Goal: Task Accomplishment & Management: Manage account settings

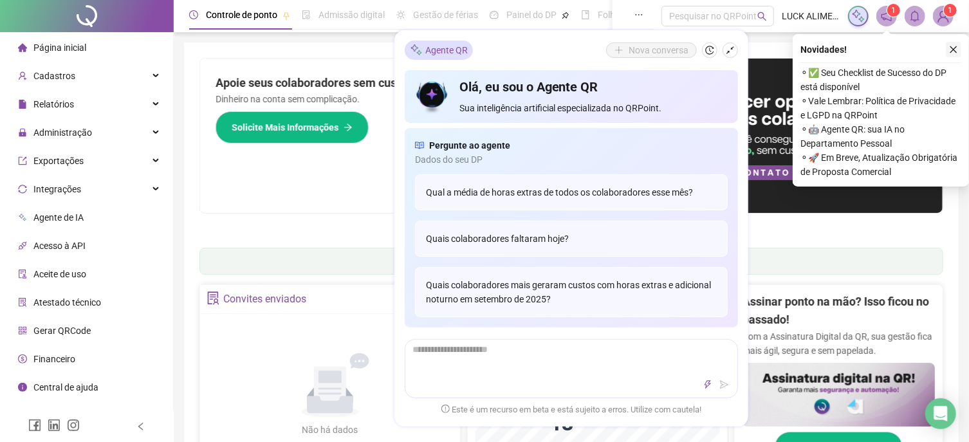
click at [953, 50] on icon "close" at bounding box center [953, 49] width 9 height 9
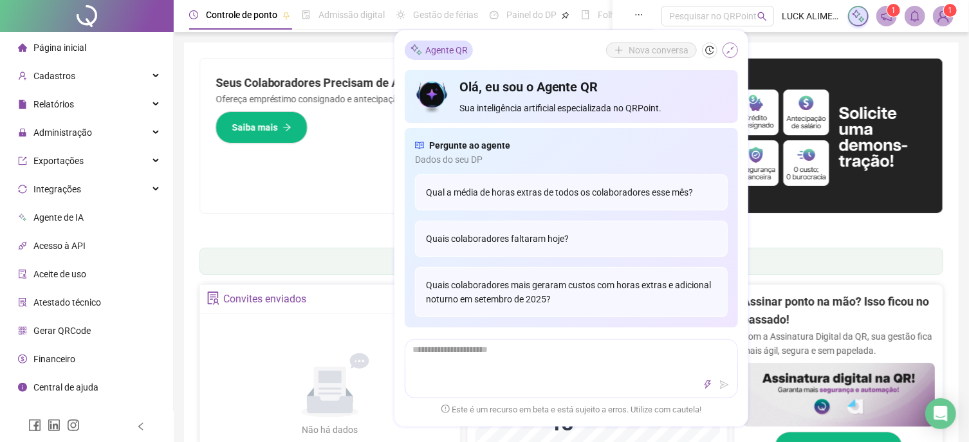
click at [731, 47] on icon "shrink" at bounding box center [730, 50] width 9 height 9
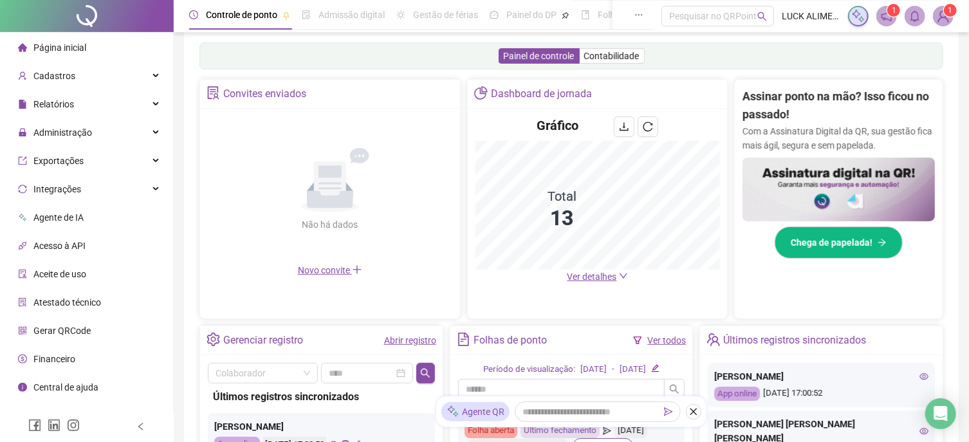
scroll to position [207, 0]
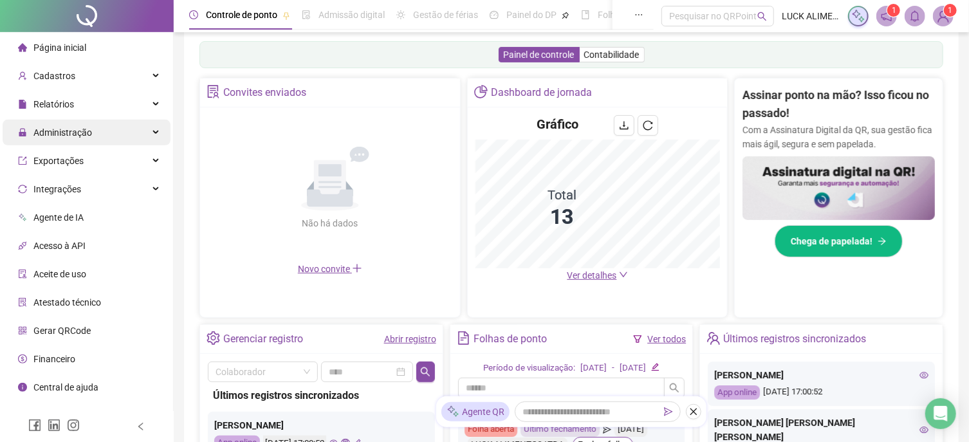
click at [50, 137] on span "Administração" at bounding box center [62, 132] width 59 height 10
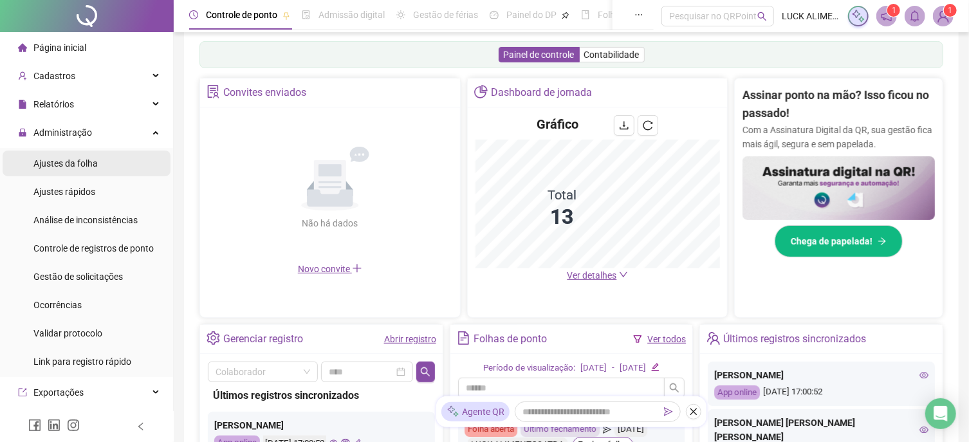
click at [60, 161] on span "Ajustes da folha" at bounding box center [65, 163] width 64 height 10
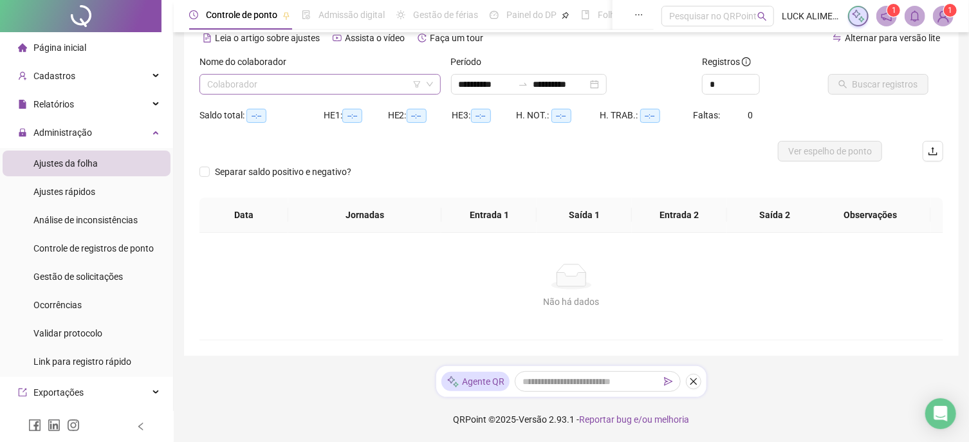
scroll to position [64, 0]
type input "**********"
click at [308, 80] on input "search" at bounding box center [314, 84] width 214 height 19
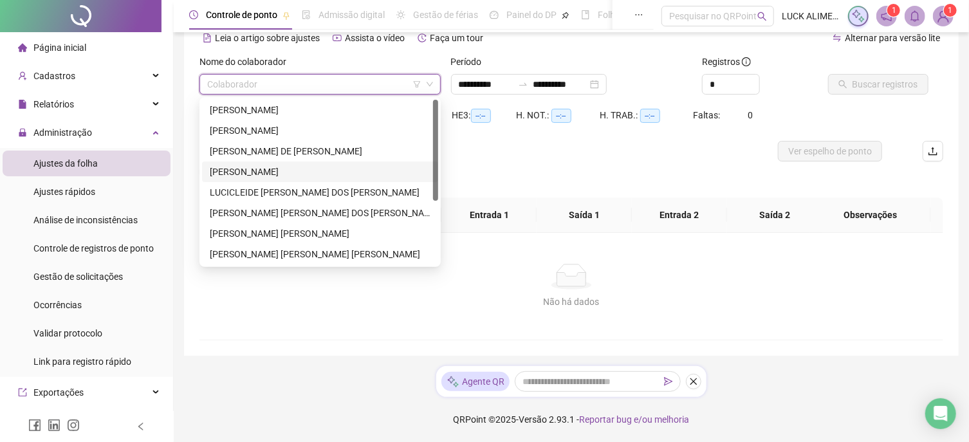
click at [273, 178] on div "[PERSON_NAME]" at bounding box center [320, 172] width 236 height 21
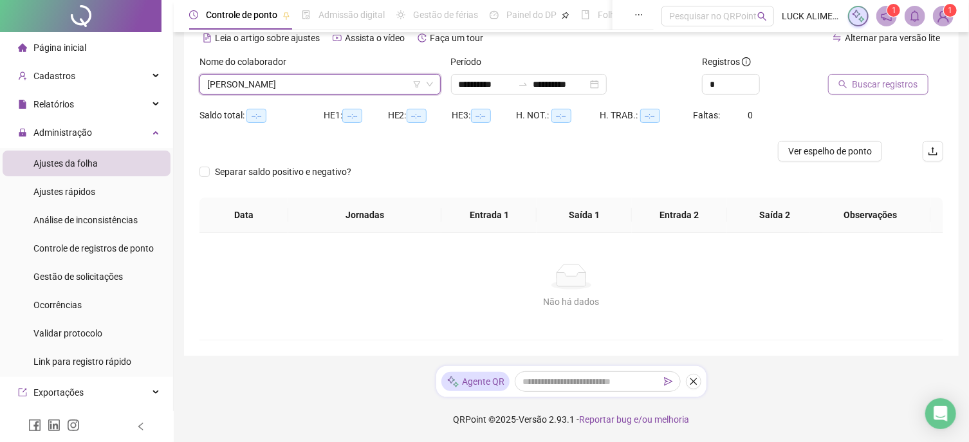
click at [900, 82] on span "Buscar registros" at bounding box center [886, 84] width 66 height 14
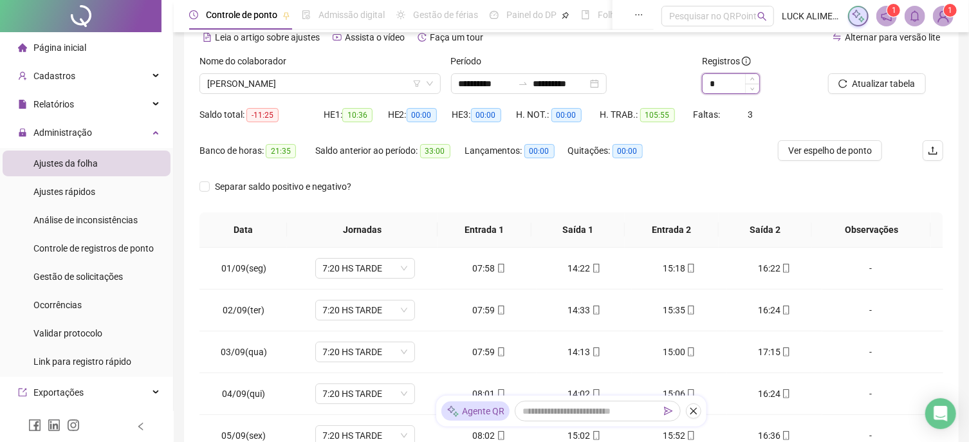
drag, startPoint x: 722, startPoint y: 84, endPoint x: 687, endPoint y: 82, distance: 34.8
click at [703, 82] on input "*" at bounding box center [731, 83] width 57 height 19
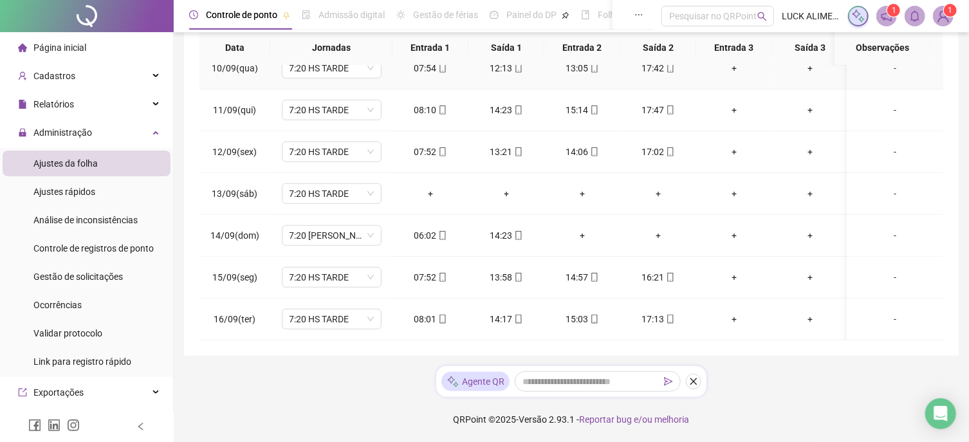
scroll to position [408, 0]
type input "*"
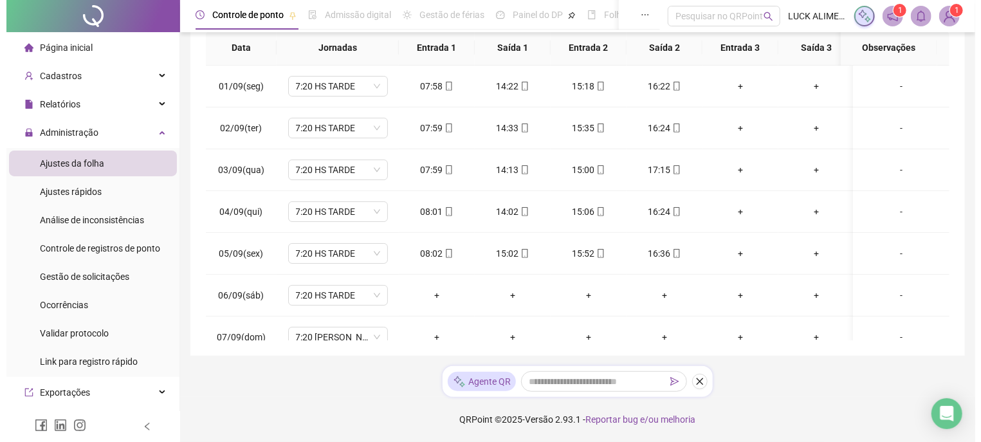
scroll to position [0, 0]
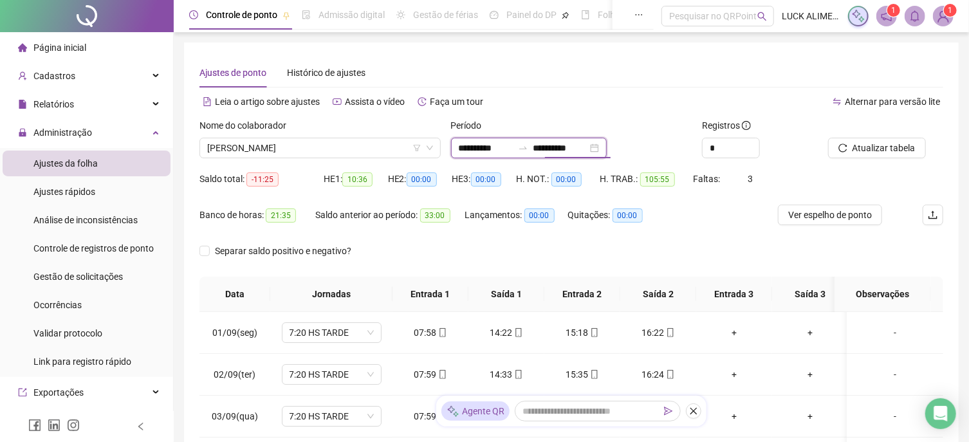
click at [587, 150] on input "**********" at bounding box center [560, 148] width 54 height 14
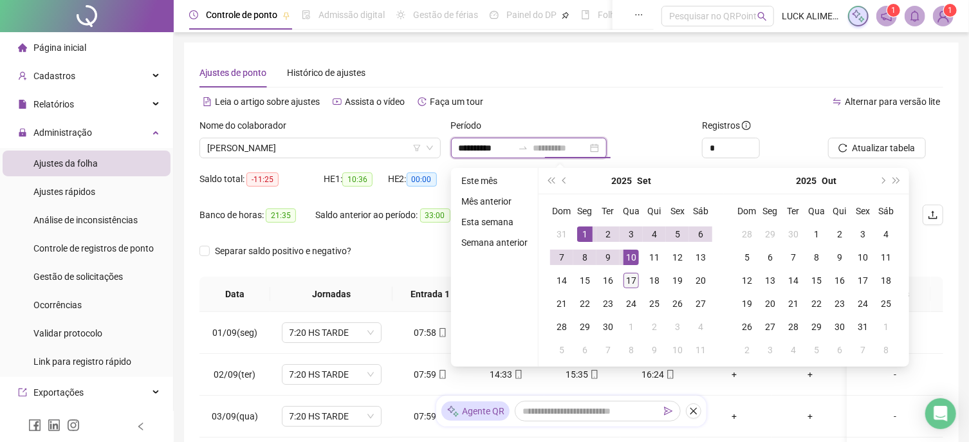
type input "**********"
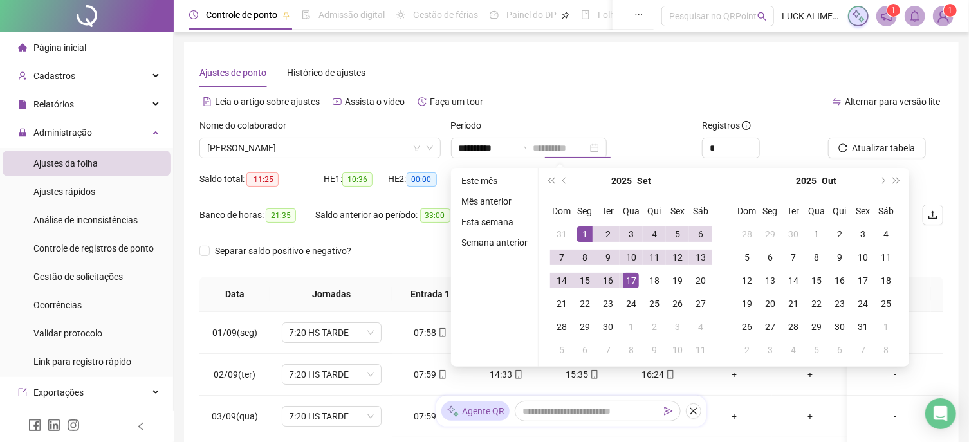
click at [631, 286] on div "17" at bounding box center [630, 280] width 15 height 15
type input "**********"
click at [809, 122] on div "Registros" at bounding box center [759, 127] width 115 height 19
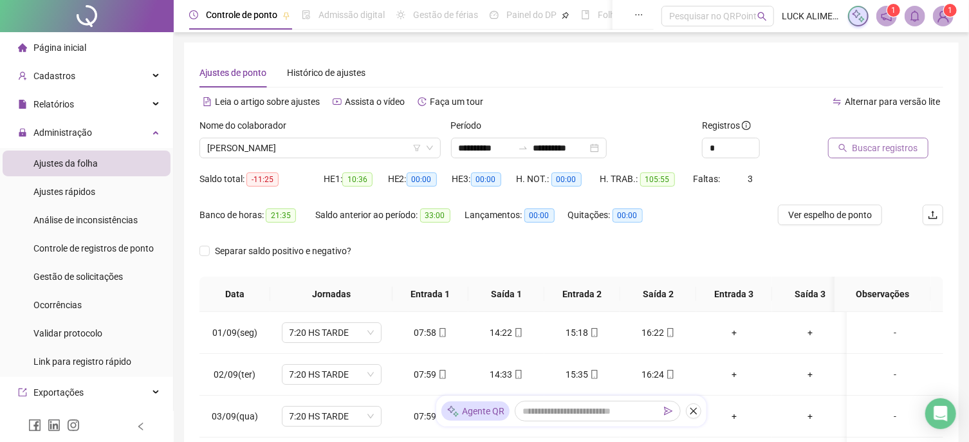
click at [854, 151] on span "Buscar registros" at bounding box center [886, 148] width 66 height 14
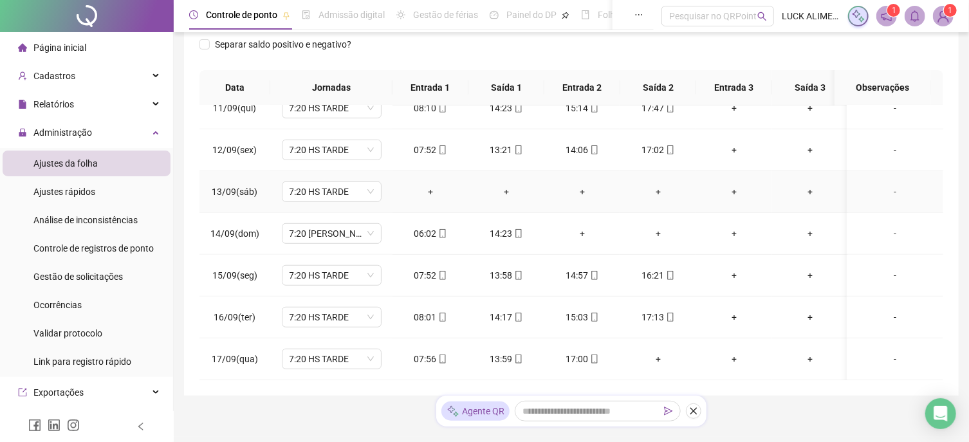
scroll to position [450, 0]
click at [68, 309] on span "Ocorrências" at bounding box center [57, 305] width 48 height 10
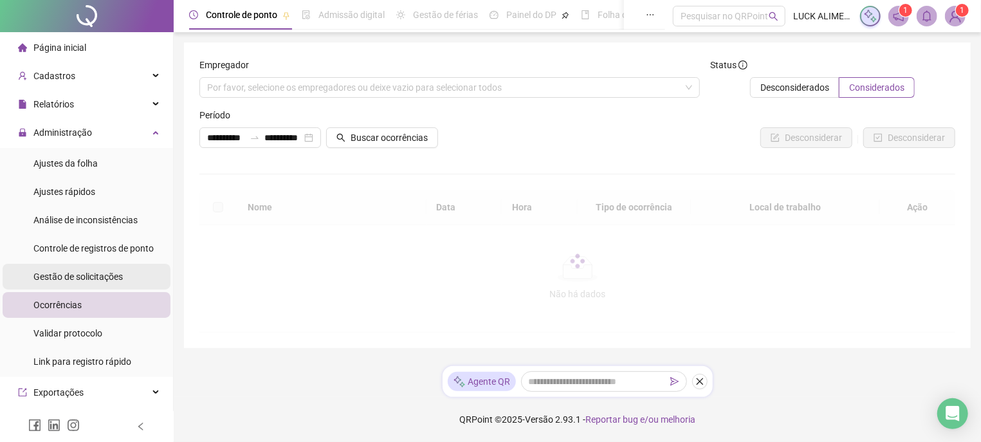
click at [103, 276] on span "Gestão de solicitações" at bounding box center [77, 277] width 89 height 10
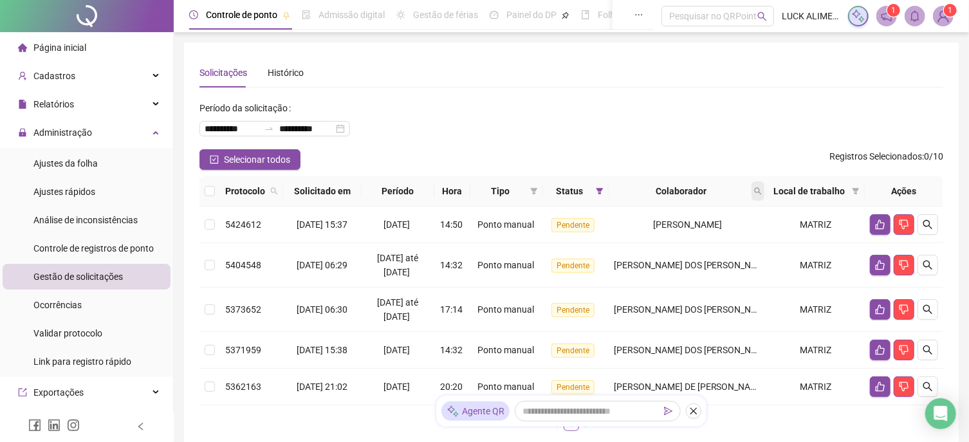
click at [759, 192] on icon "search" at bounding box center [758, 191] width 8 height 8
type input "****"
click at [683, 246] on span "Buscar" at bounding box center [677, 242] width 28 height 14
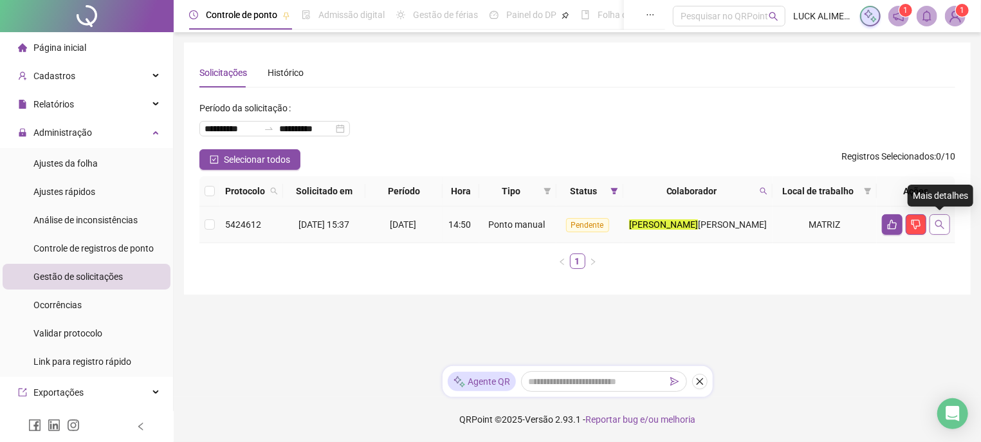
click at [938, 227] on icon "search" at bounding box center [940, 224] width 10 height 10
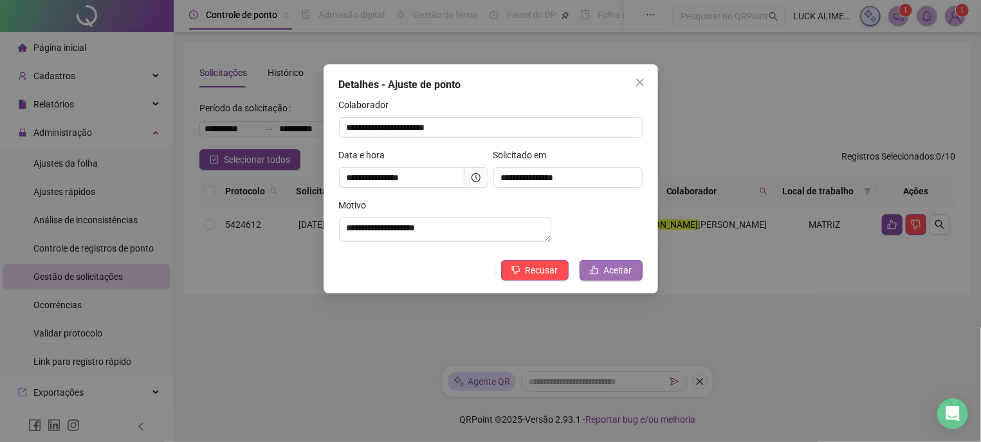
click at [605, 277] on span "Aceitar" at bounding box center [618, 270] width 28 height 14
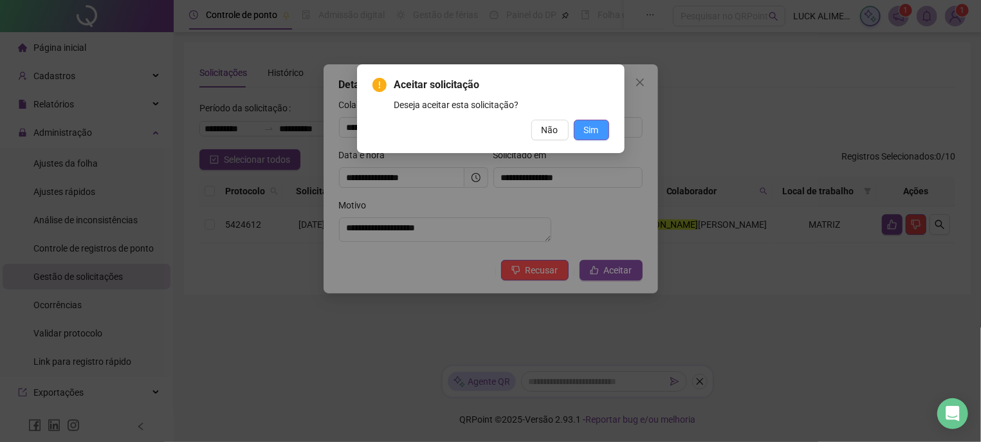
click at [596, 130] on span "Sim" at bounding box center [591, 130] width 15 height 14
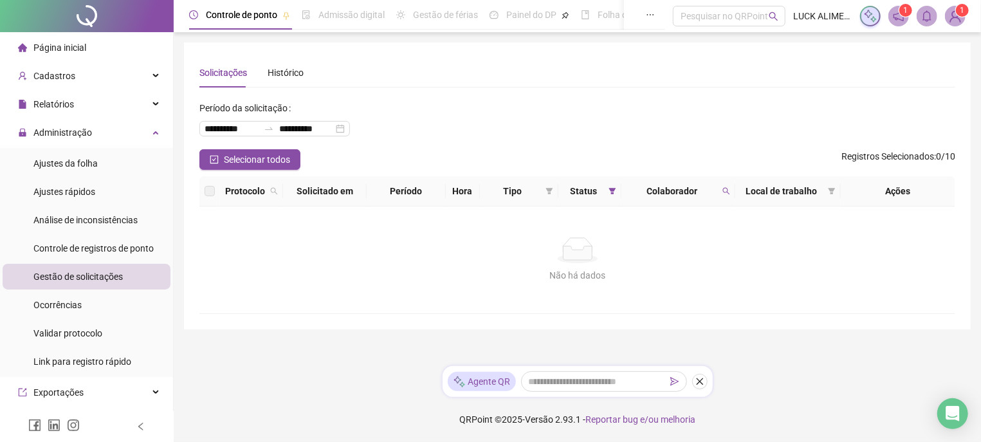
click at [956, 13] on img at bounding box center [955, 15] width 19 height 19
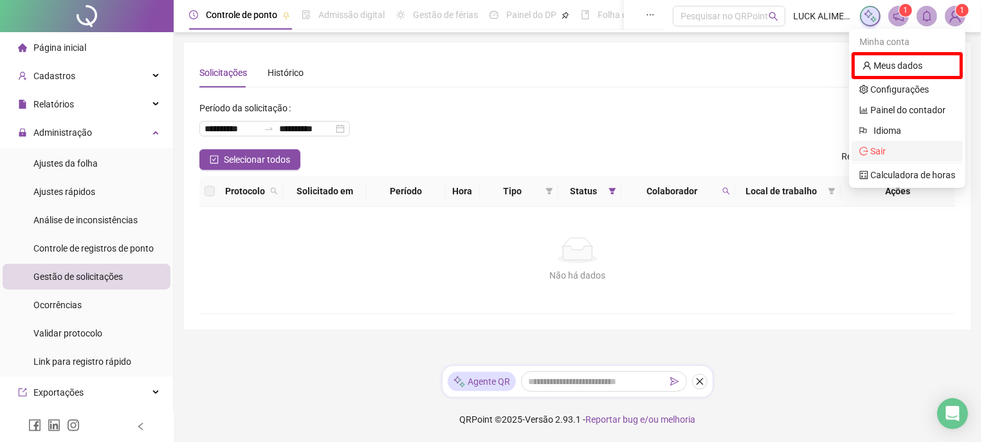
click at [877, 163] on ul "Minha conta Meus dados Configurações Painel do contador Idioma Sair Calculadora…" at bounding box center [907, 108] width 116 height 159
click at [877, 153] on span "Sair" at bounding box center [878, 151] width 15 height 10
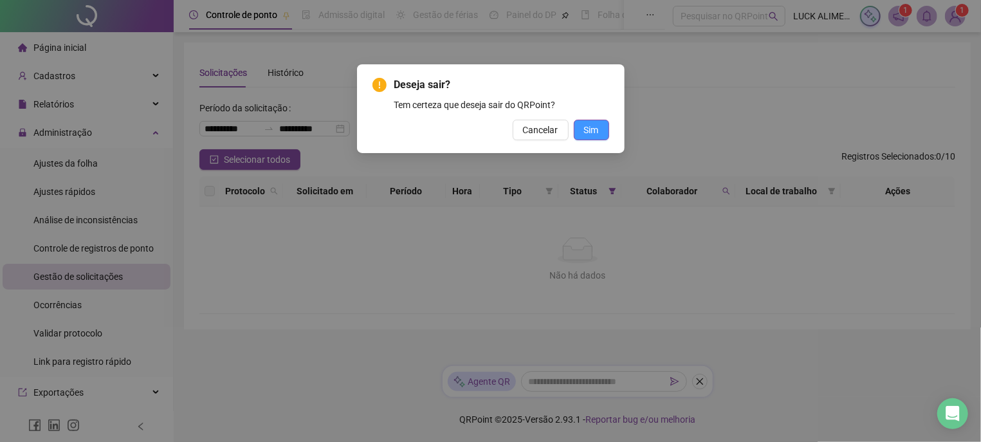
click at [595, 136] on span "Sim" at bounding box center [591, 130] width 15 height 14
